Goal: Transaction & Acquisition: Purchase product/service

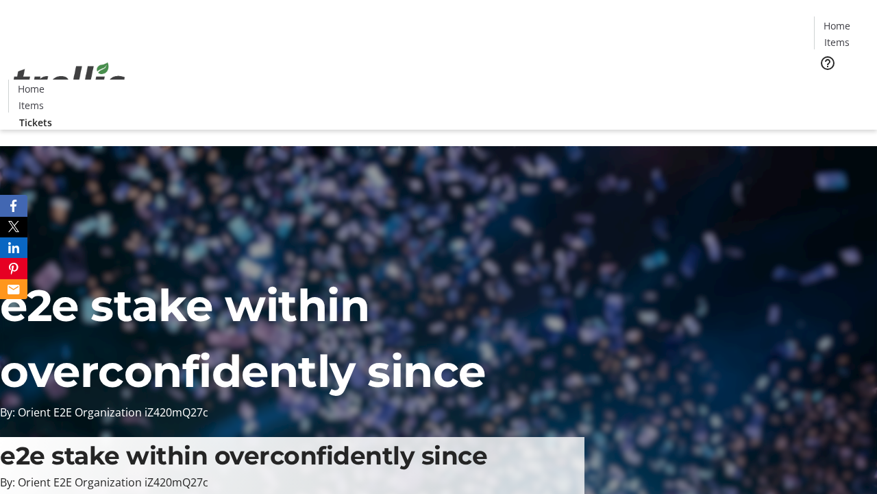
click at [825, 80] on span "Tickets" at bounding box center [841, 87] width 33 height 14
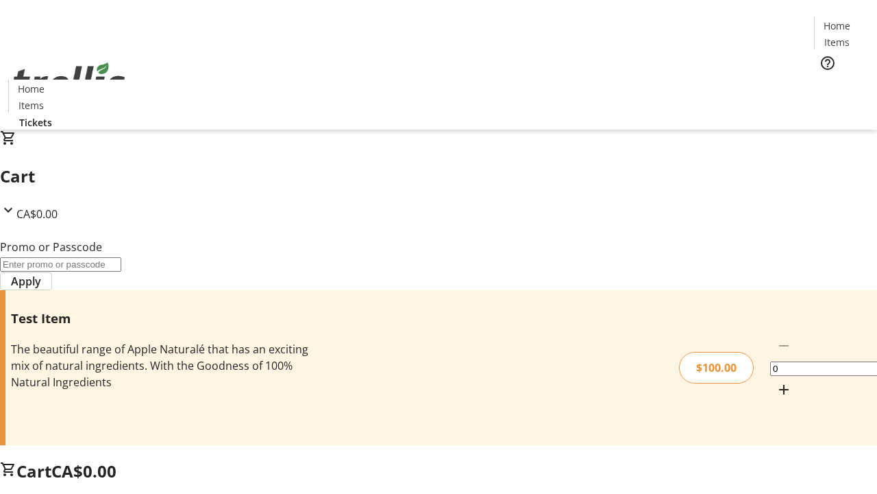
click at [776, 381] on mat-icon "Increment by one" at bounding box center [784, 389] width 16 height 16
type input "1"
type input "FLAT"
